Goal: Task Accomplishment & Management: Manage account settings

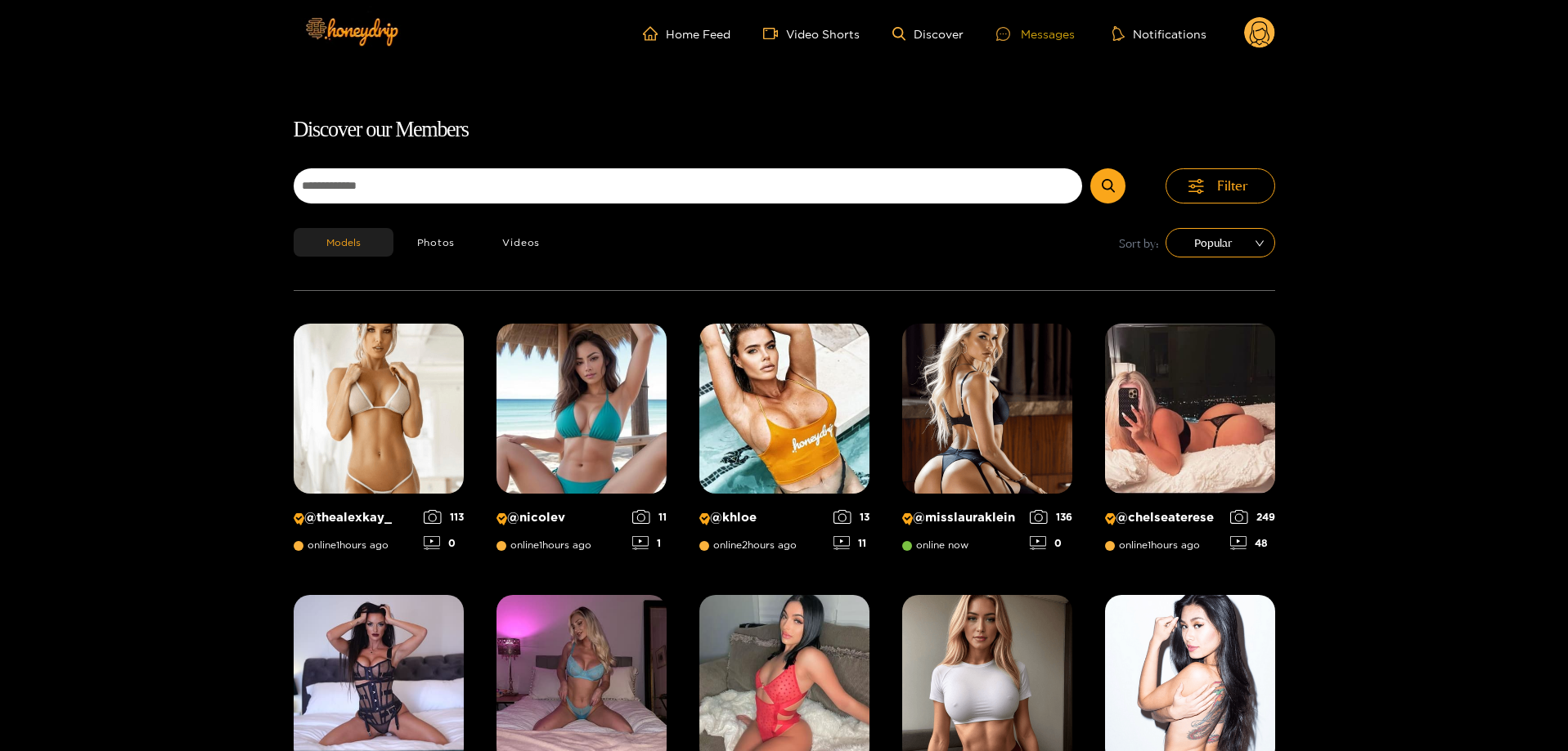
click at [1016, 31] on div at bounding box center [1008, 33] width 25 height 14
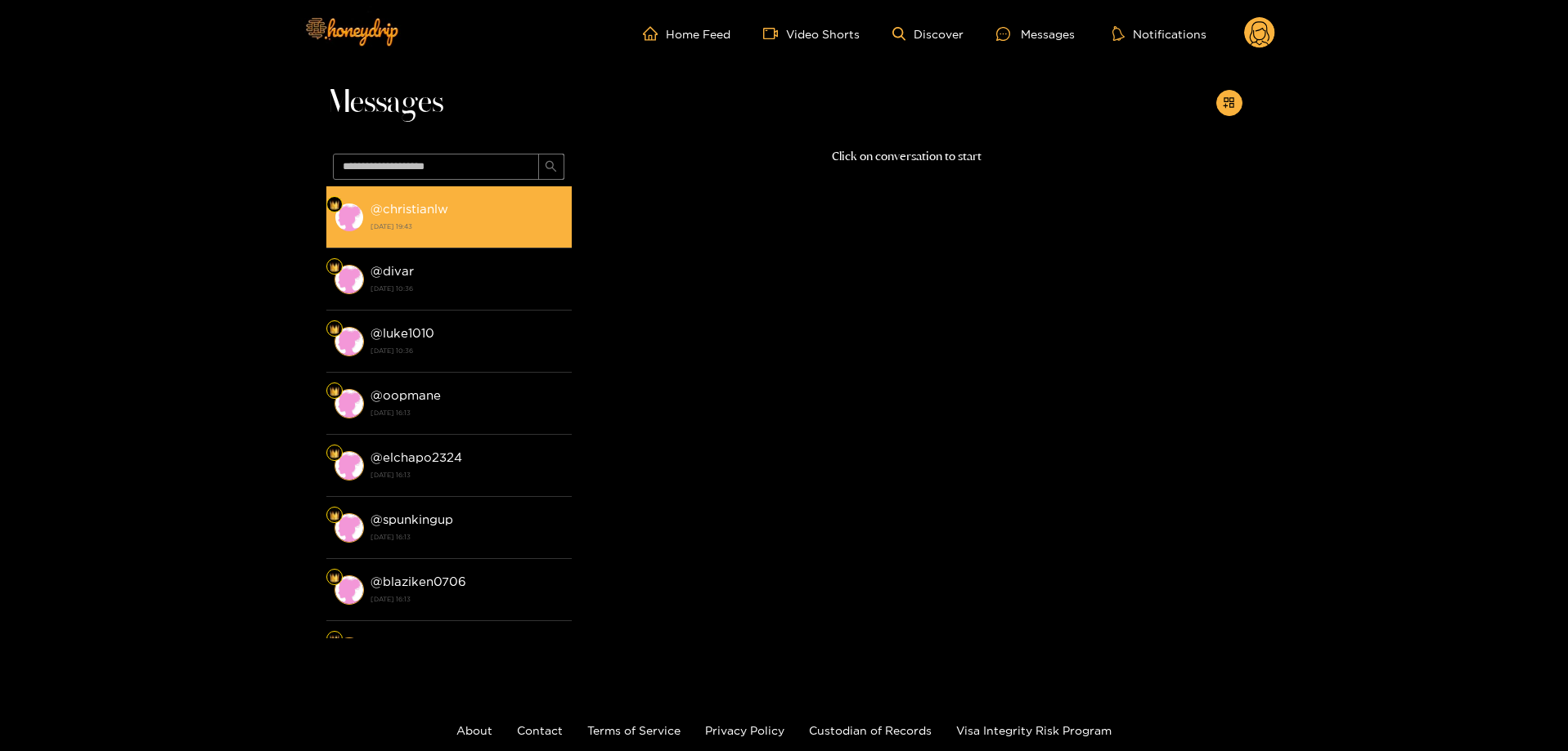
click at [510, 229] on strong "[DATE] 19:43" at bounding box center [466, 227] width 193 height 15
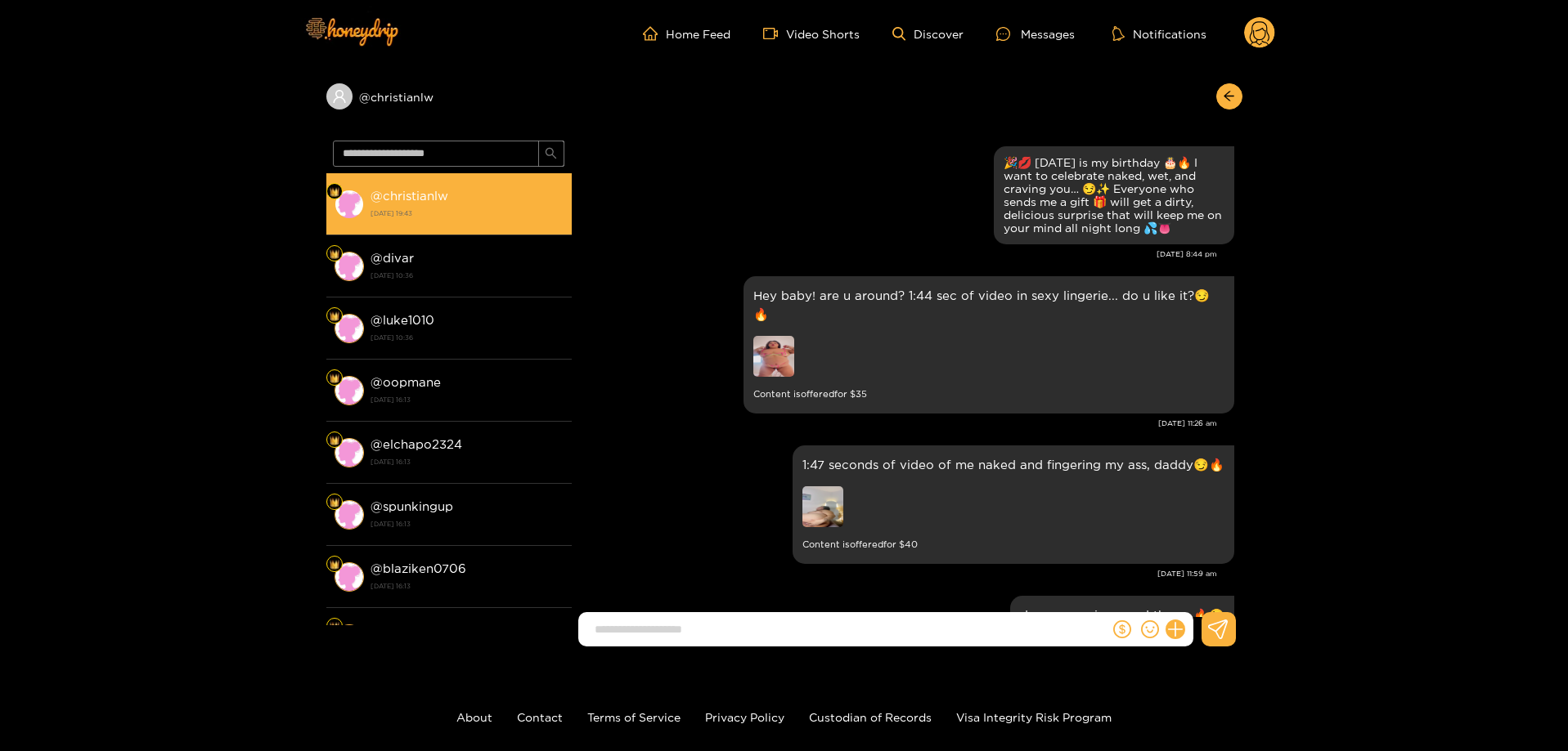
scroll to position [2941, 0]
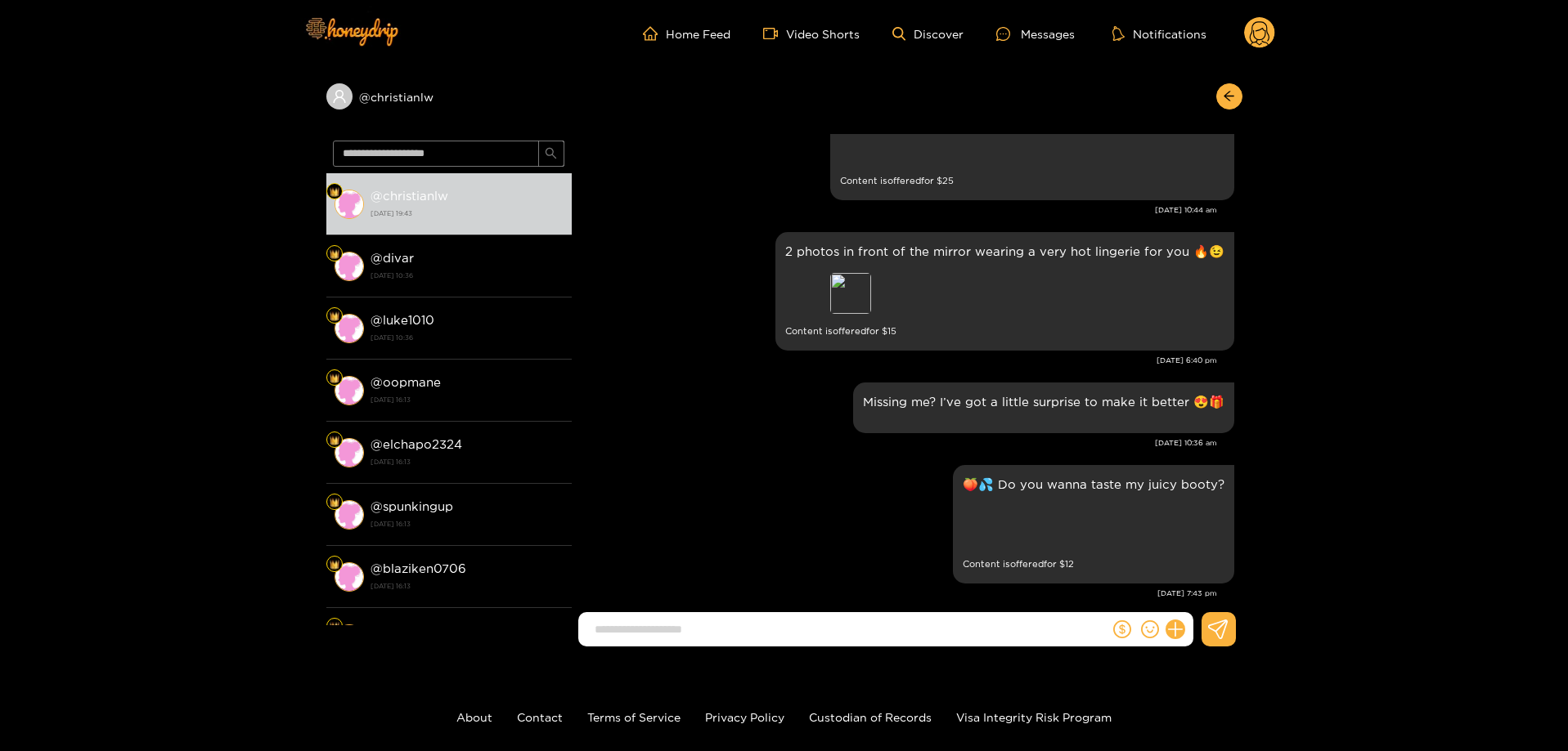
click at [1253, 31] on circle at bounding box center [1260, 33] width 31 height 31
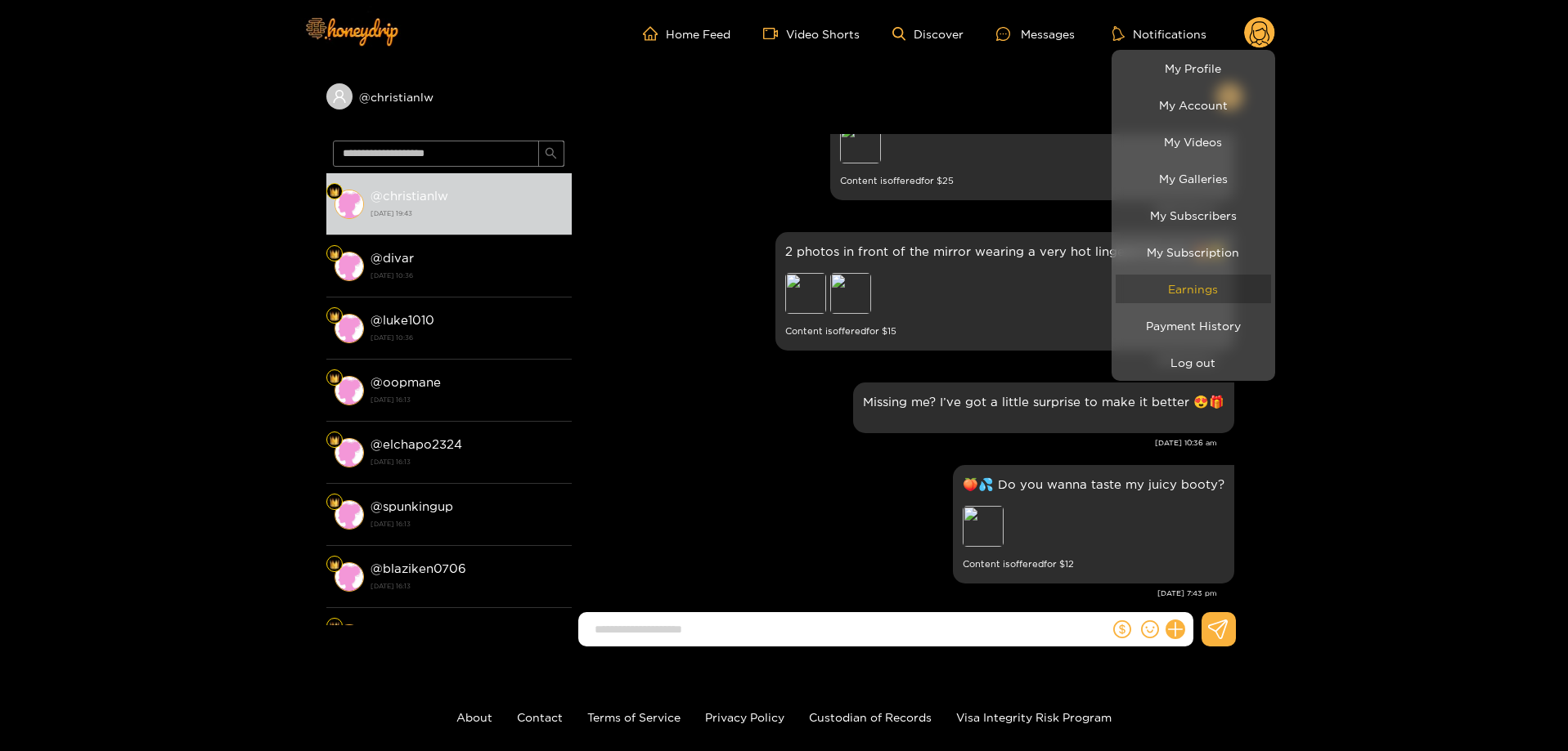
click at [1211, 294] on link "Earnings" at bounding box center [1193, 288] width 156 height 29
